Goal: Task Accomplishment & Management: Manage account settings

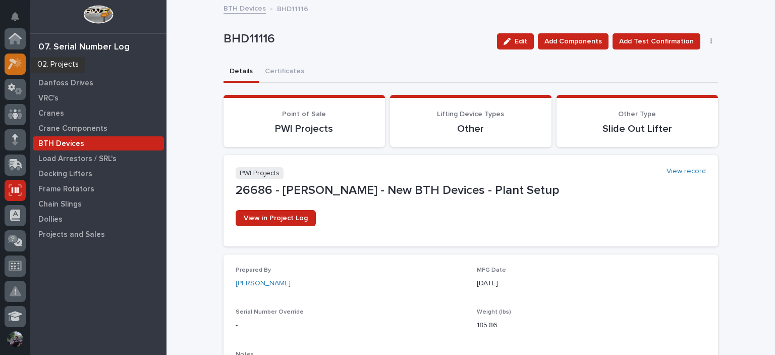
click at [11, 64] on icon at bounding box center [12, 64] width 9 height 11
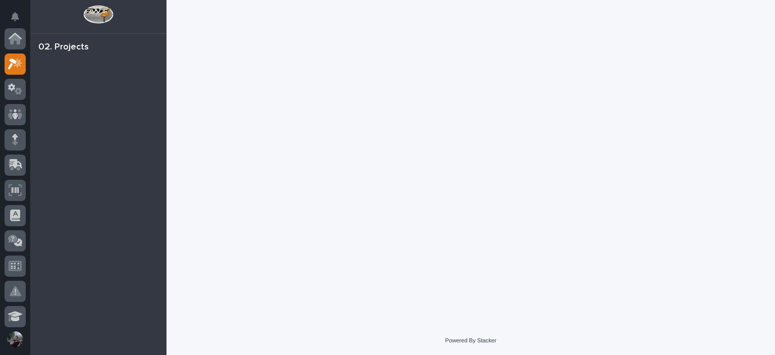
scroll to position [25, 0]
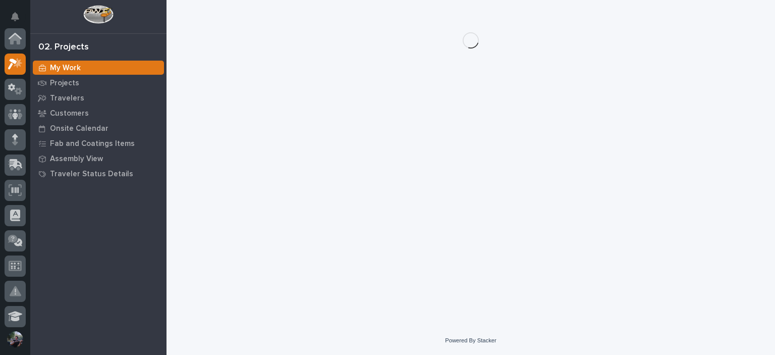
scroll to position [25, 0]
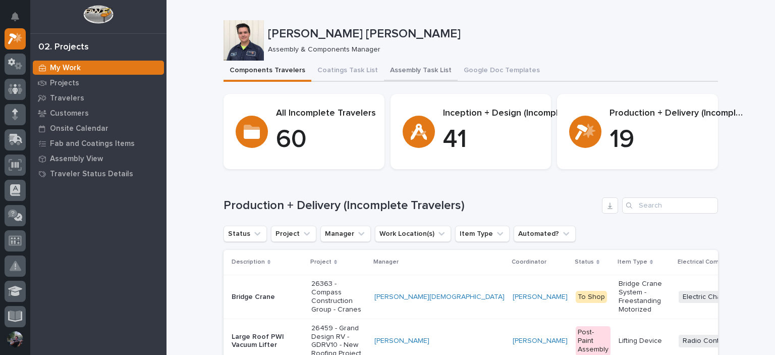
click at [426, 77] on button "Assembly Task List" at bounding box center [421, 71] width 74 height 21
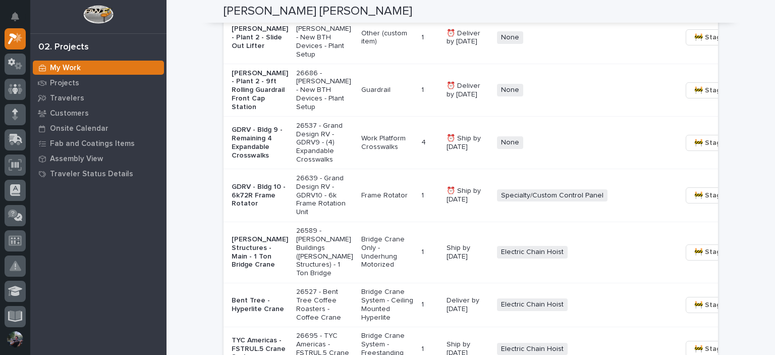
scroll to position [1010, 0]
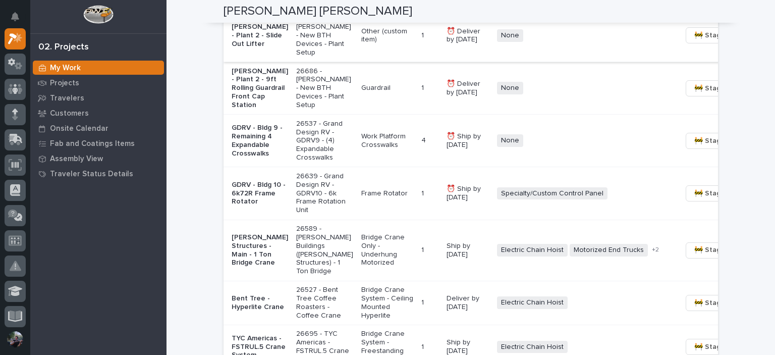
click at [695, 41] on span "🚧 Staging →" at bounding box center [716, 35] width 42 height 12
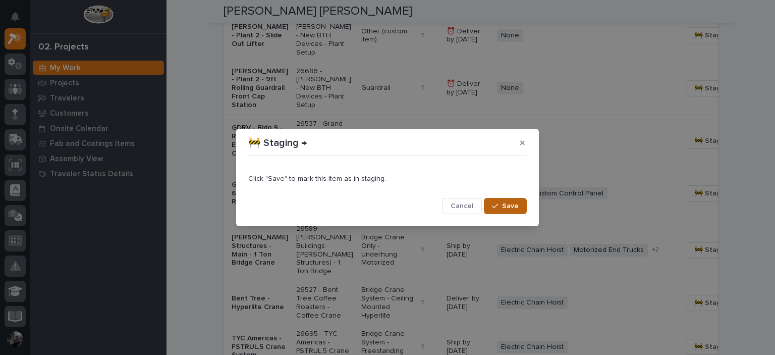
click at [506, 207] on span "Save" at bounding box center [510, 205] width 17 height 9
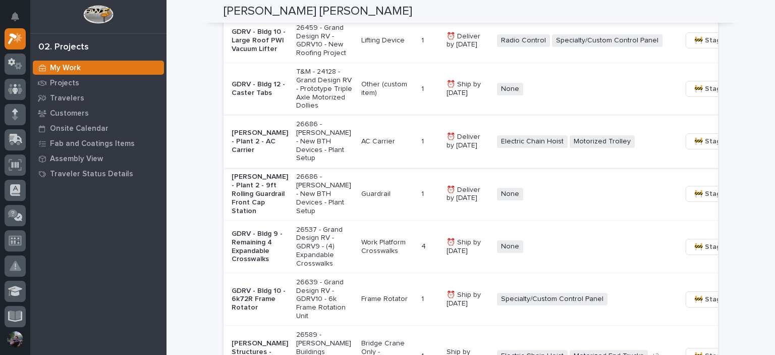
scroll to position [841, 0]
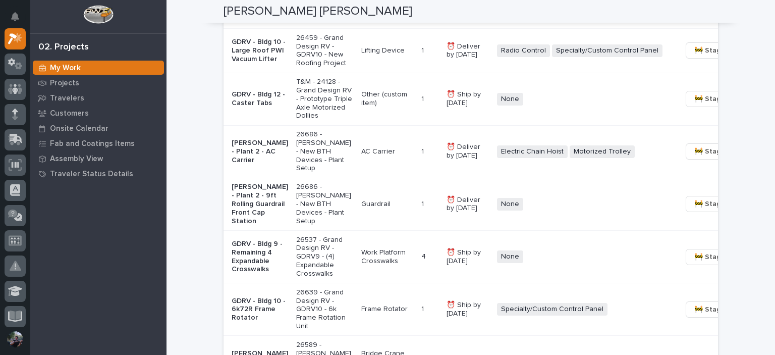
click at [307, 68] on p "26459 - Grand Design RV - GDRV10 - New Roofing Project" at bounding box center [324, 51] width 57 height 34
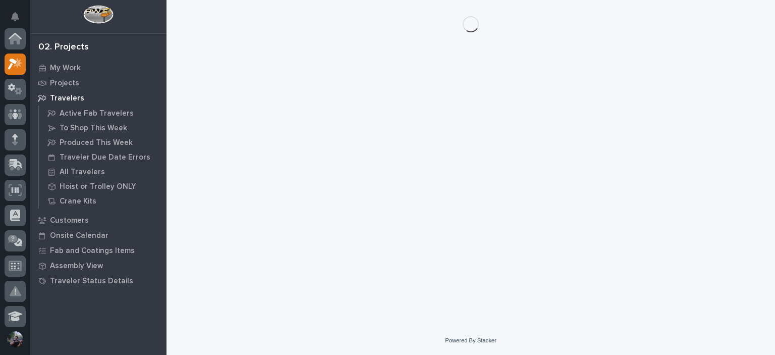
scroll to position [25, 0]
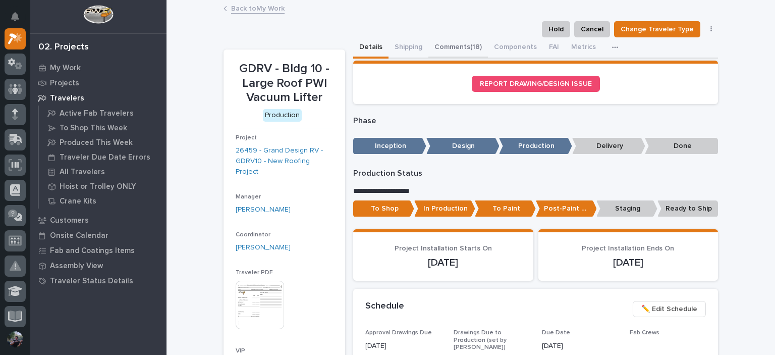
click at [452, 55] on button "Comments (18)" at bounding box center [459, 47] width 60 height 21
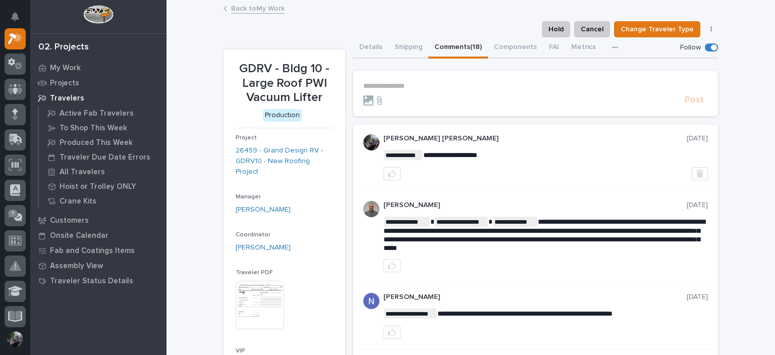
click at [240, 11] on link "Back to My Work" at bounding box center [258, 8] width 54 height 12
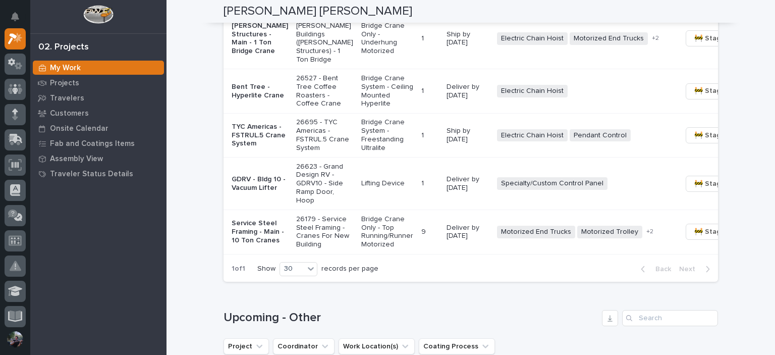
scroll to position [1178, 0]
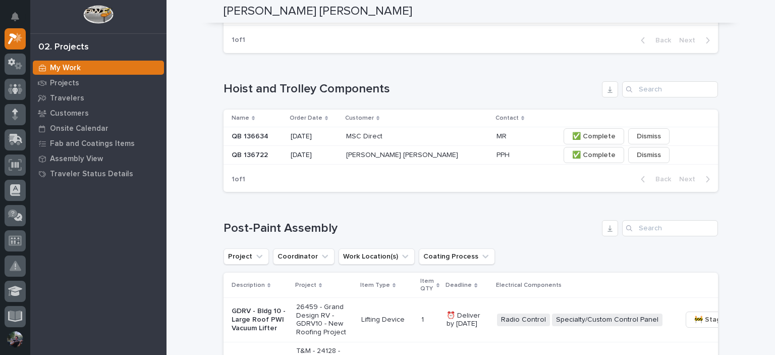
scroll to position [774, 0]
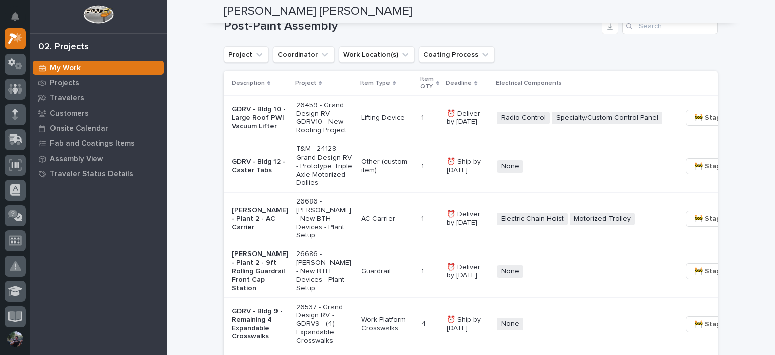
click at [283, 34] on h1 "Post-Paint Assembly" at bounding box center [411, 26] width 375 height 15
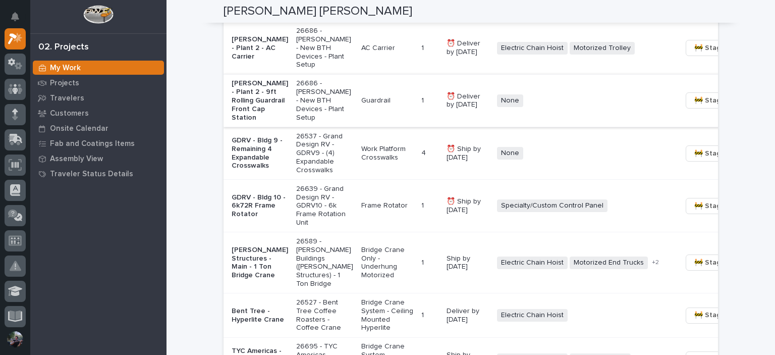
scroll to position [875, 0]
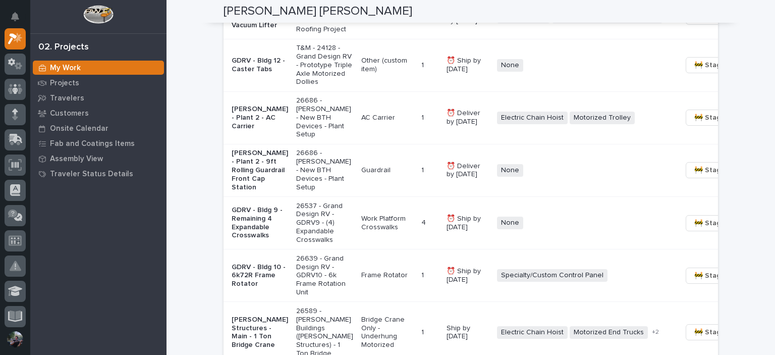
click at [369, 122] on p "AC Carrier" at bounding box center [387, 118] width 52 height 9
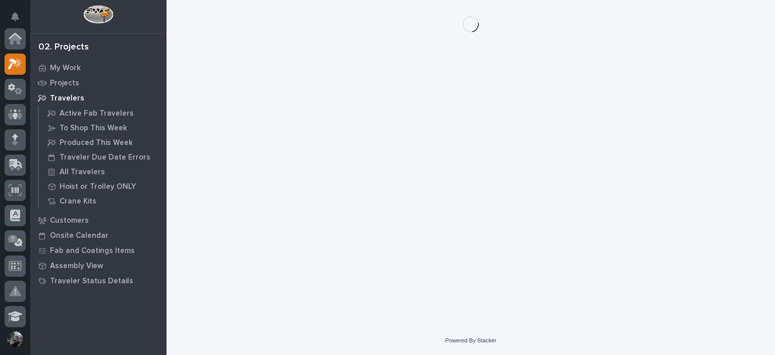
scroll to position [25, 0]
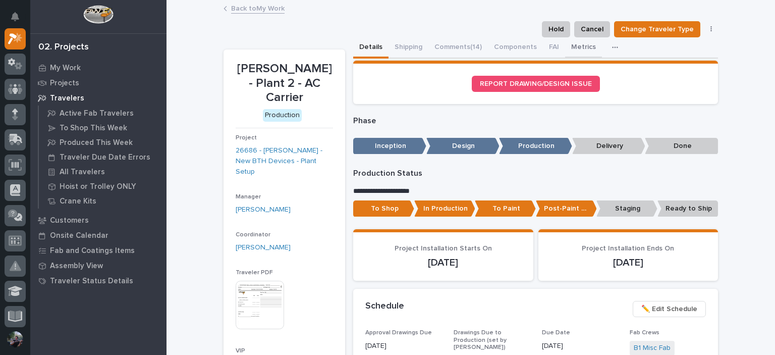
click at [574, 45] on button "Metrics" at bounding box center [583, 47] width 37 height 21
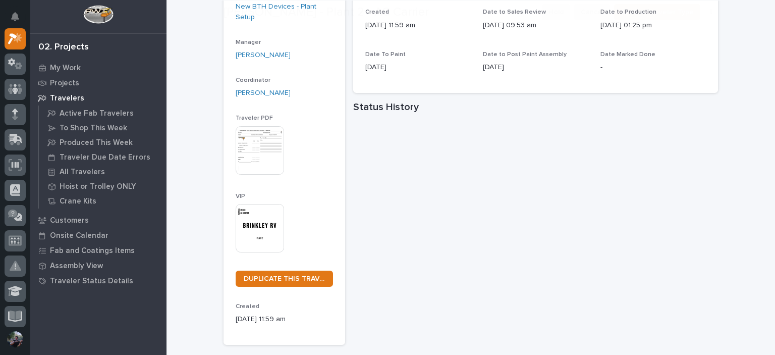
scroll to position [168, 0]
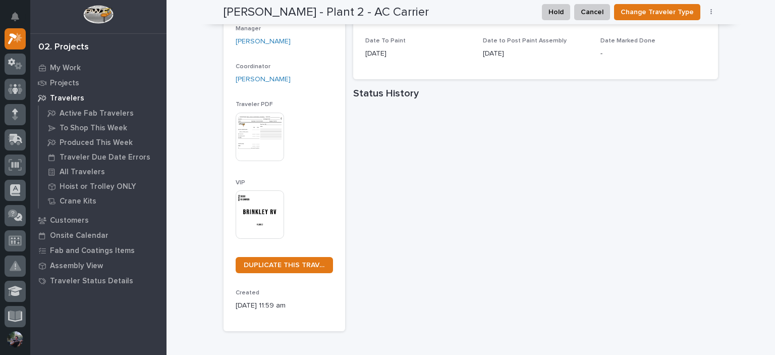
click at [561, 95] on h1 "Status History" at bounding box center [535, 93] width 365 height 12
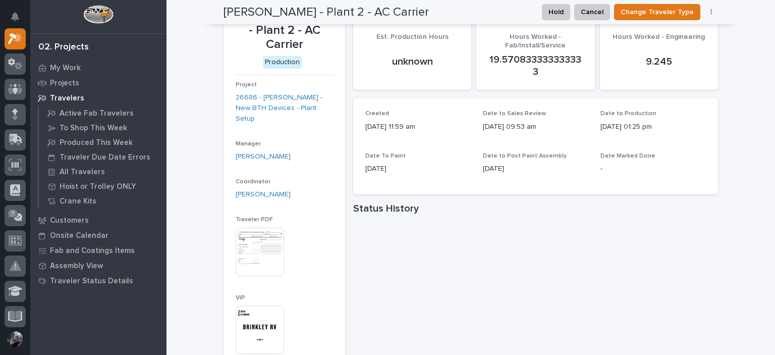
scroll to position [0, 0]
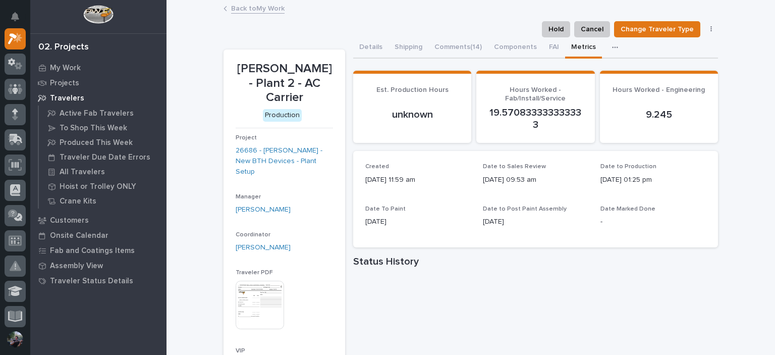
click at [235, 10] on link "Back to My Work" at bounding box center [258, 8] width 54 height 12
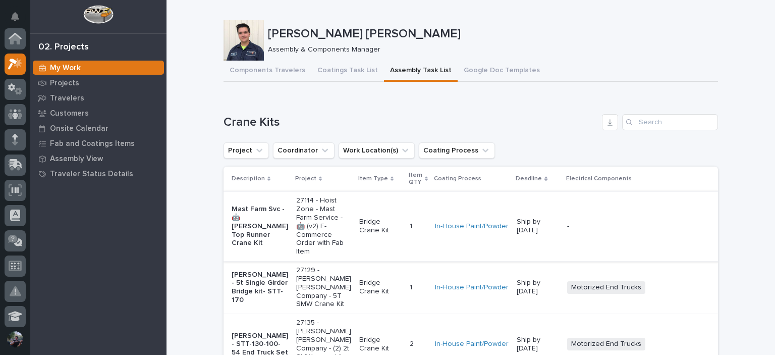
scroll to position [25, 0]
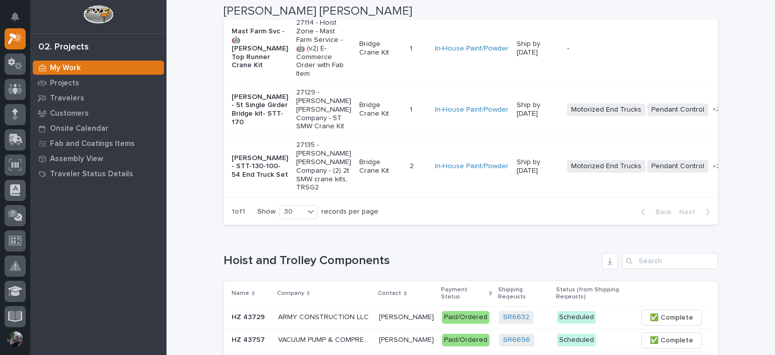
scroll to position [168, 0]
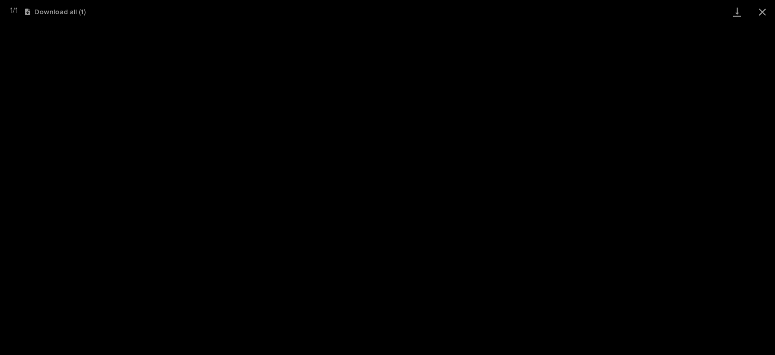
scroll to position [25, 0]
